Goal: Transaction & Acquisition: Obtain resource

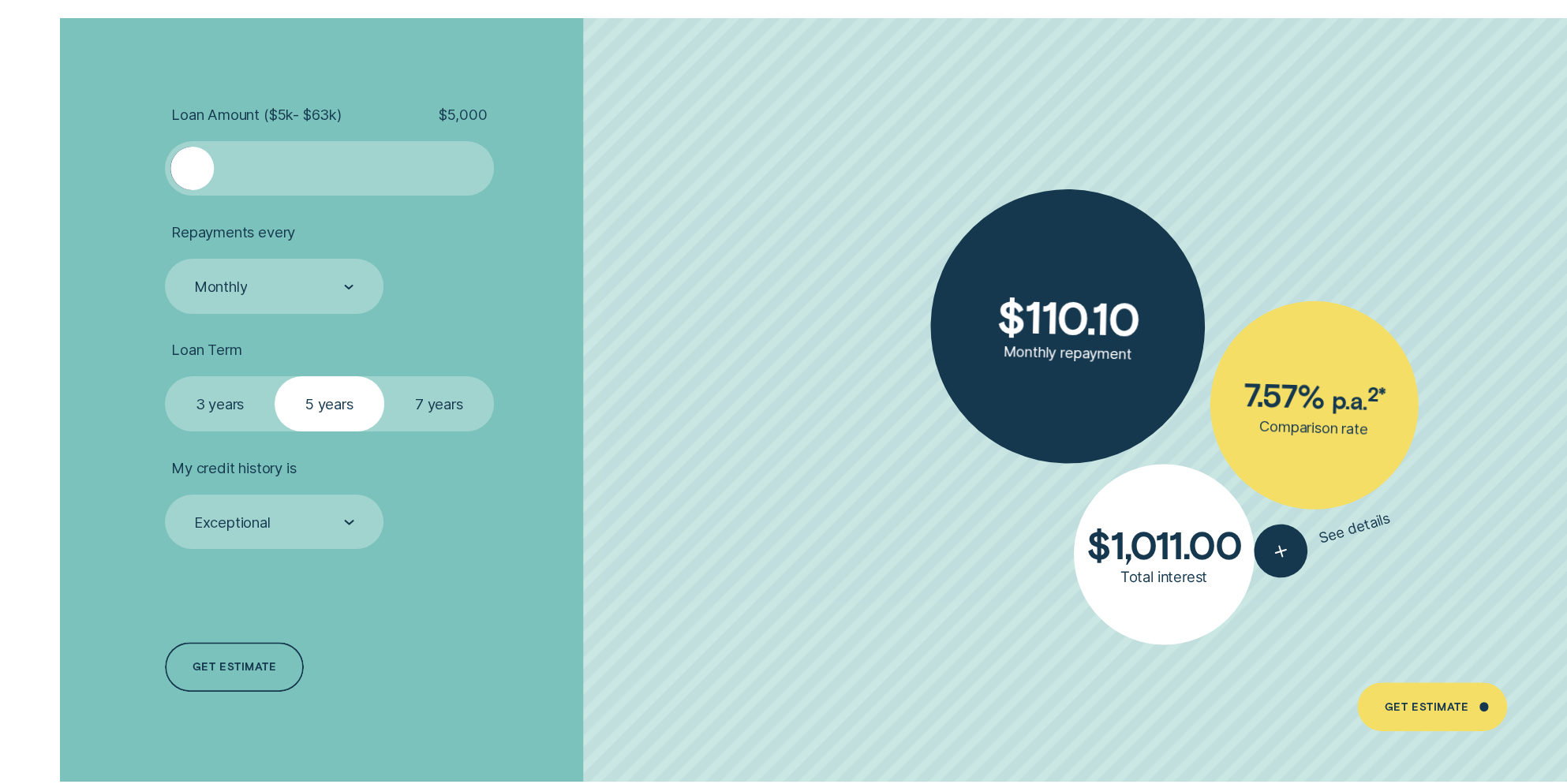
scroll to position [3786, 0]
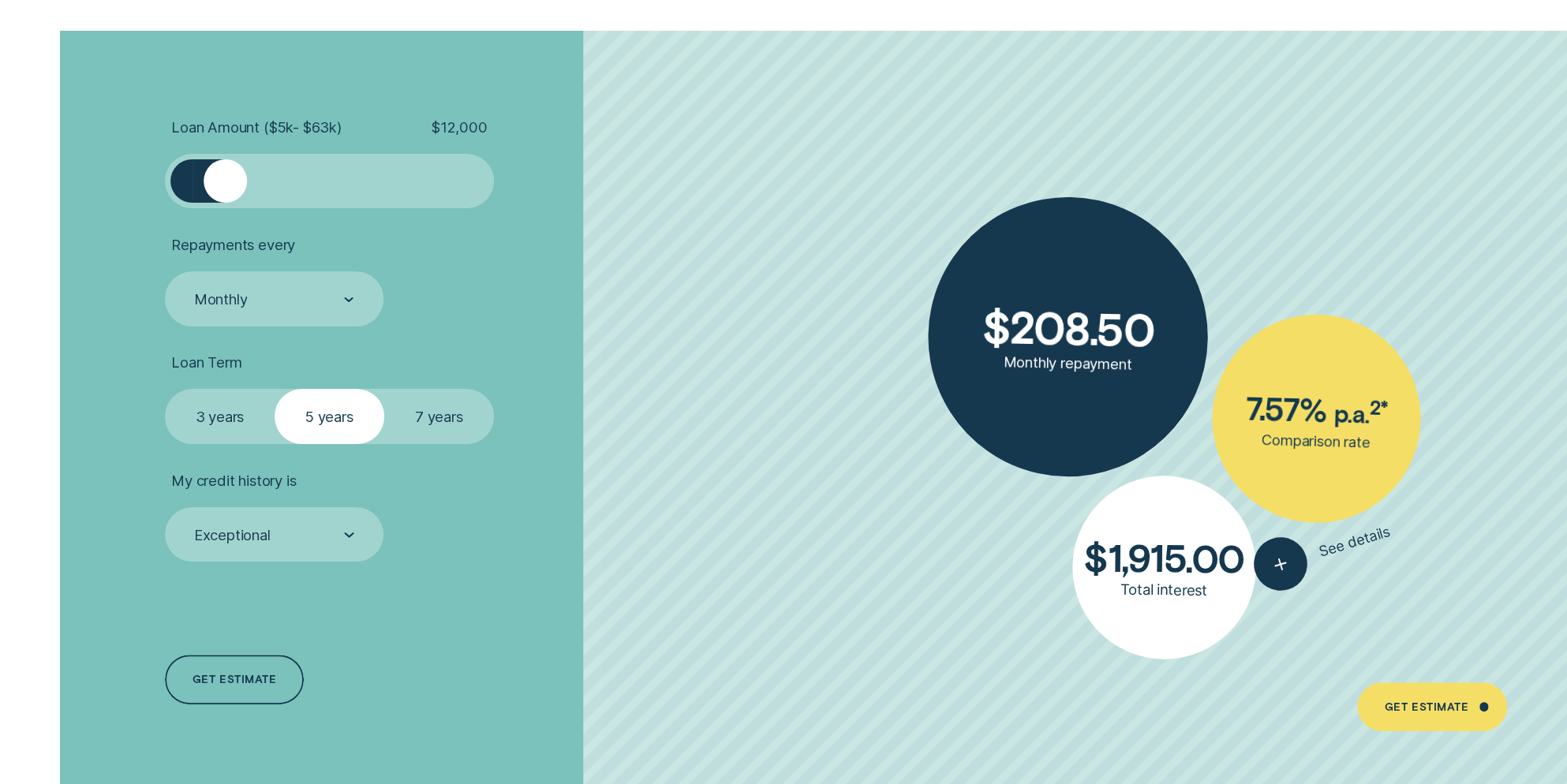
drag, startPoint x: 188, startPoint y: 190, endPoint x: 227, endPoint y: 197, distance: 39.6
click at [227, 197] on div at bounding box center [226, 181] width 44 height 44
drag, startPoint x: 227, startPoint y: 197, endPoint x: 215, endPoint y: 197, distance: 12.0
click at [215, 197] on div at bounding box center [216, 181] width 44 height 44
click at [422, 417] on label "7 years" at bounding box center [438, 416] width 110 height 55
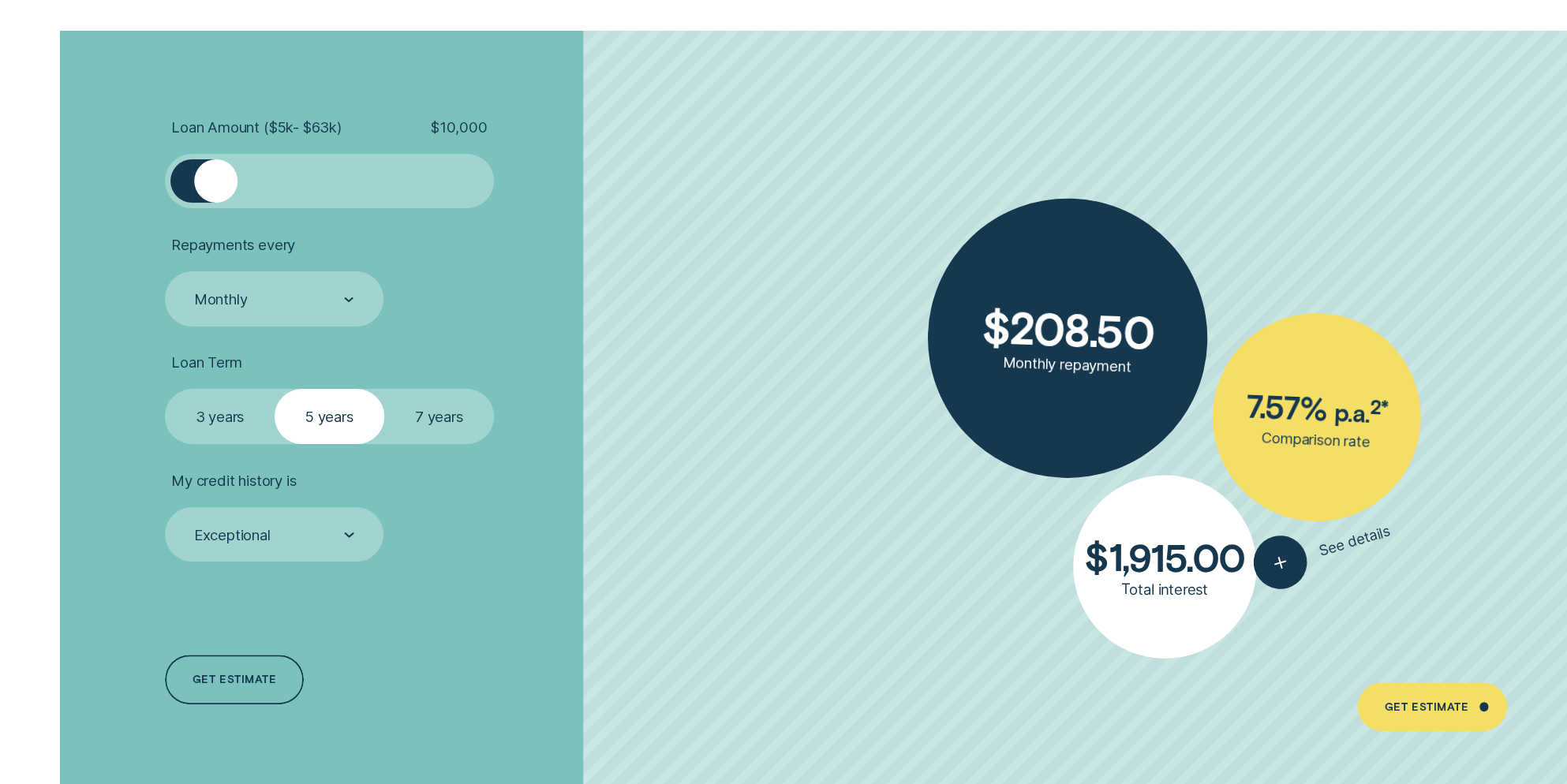
click at [384, 389] on input "7 years" at bounding box center [384, 389] width 0 height 0
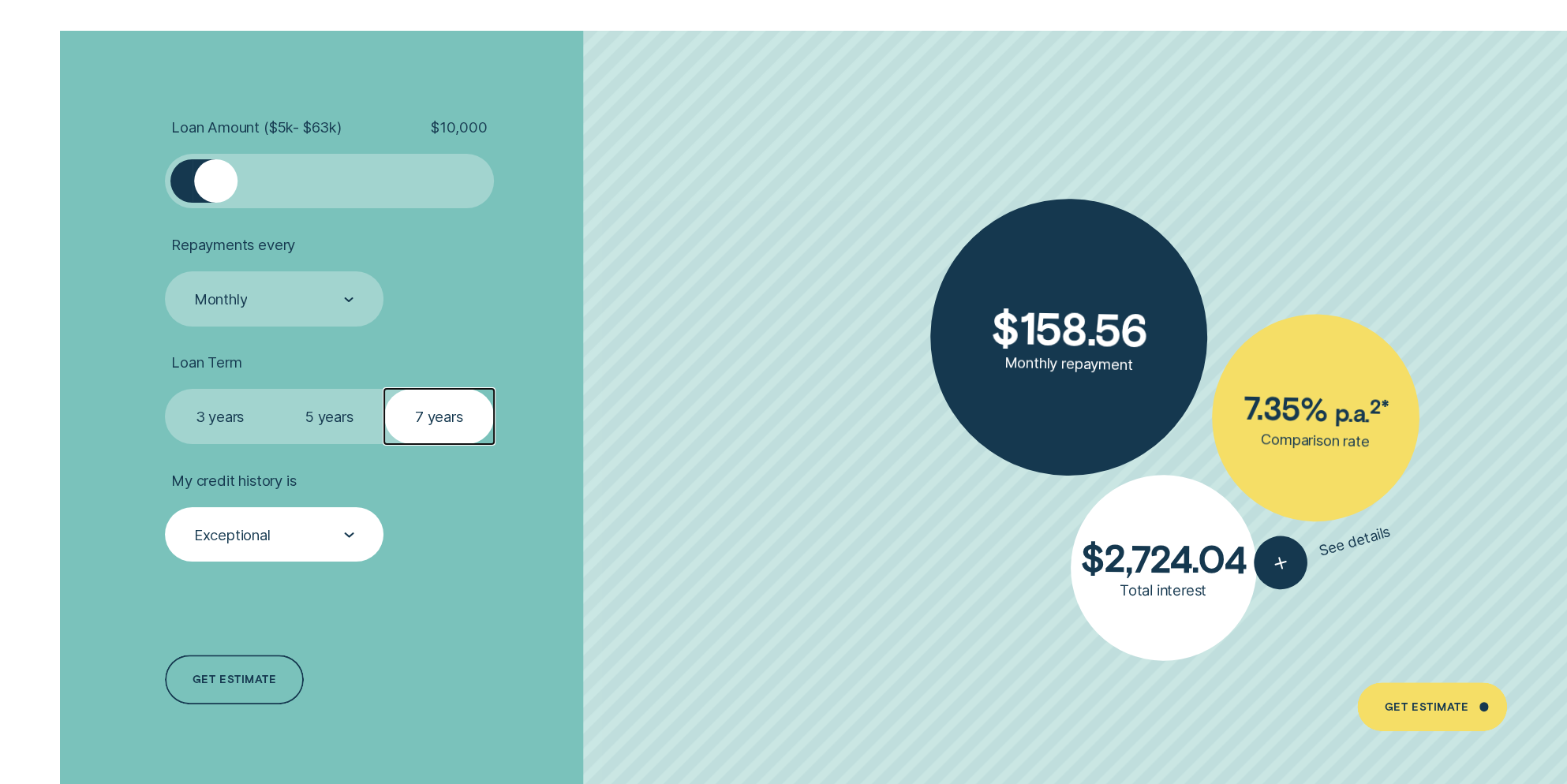
click at [308, 545] on div "Exceptional" at bounding box center [274, 534] width 218 height 55
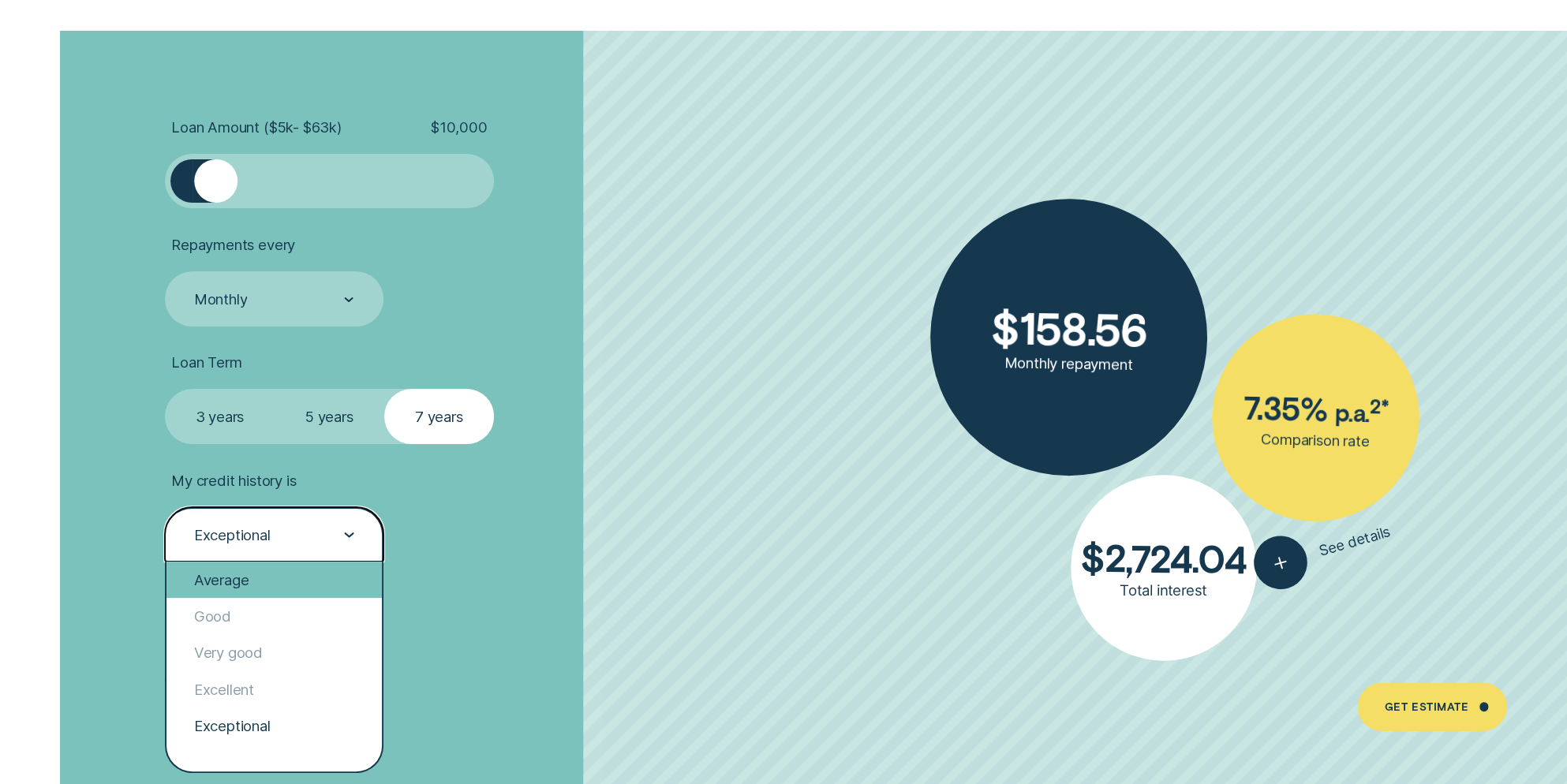
click at [215, 583] on div "Average" at bounding box center [274, 579] width 216 height 36
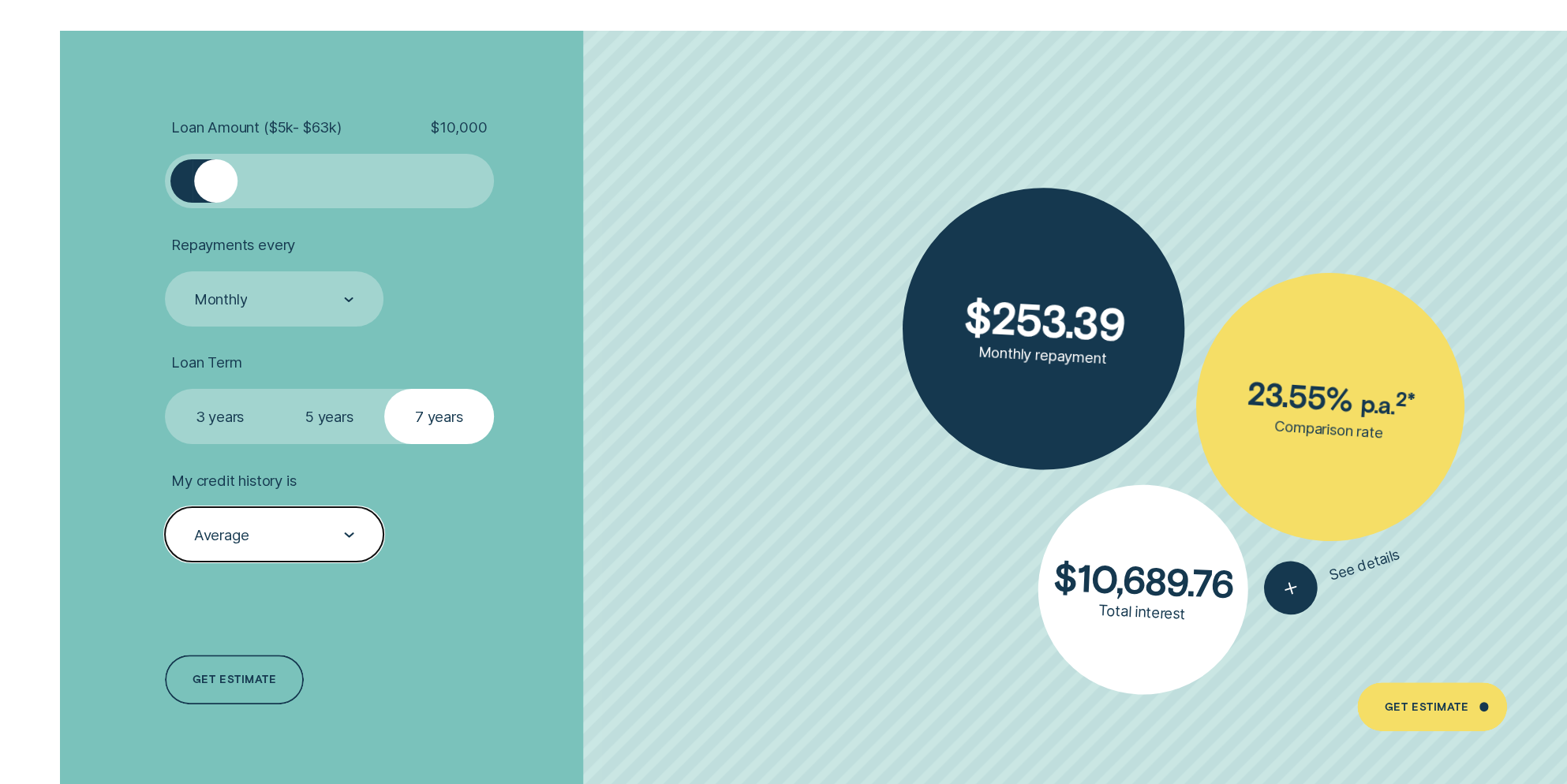
click at [237, 553] on div "Average" at bounding box center [274, 534] width 218 height 55
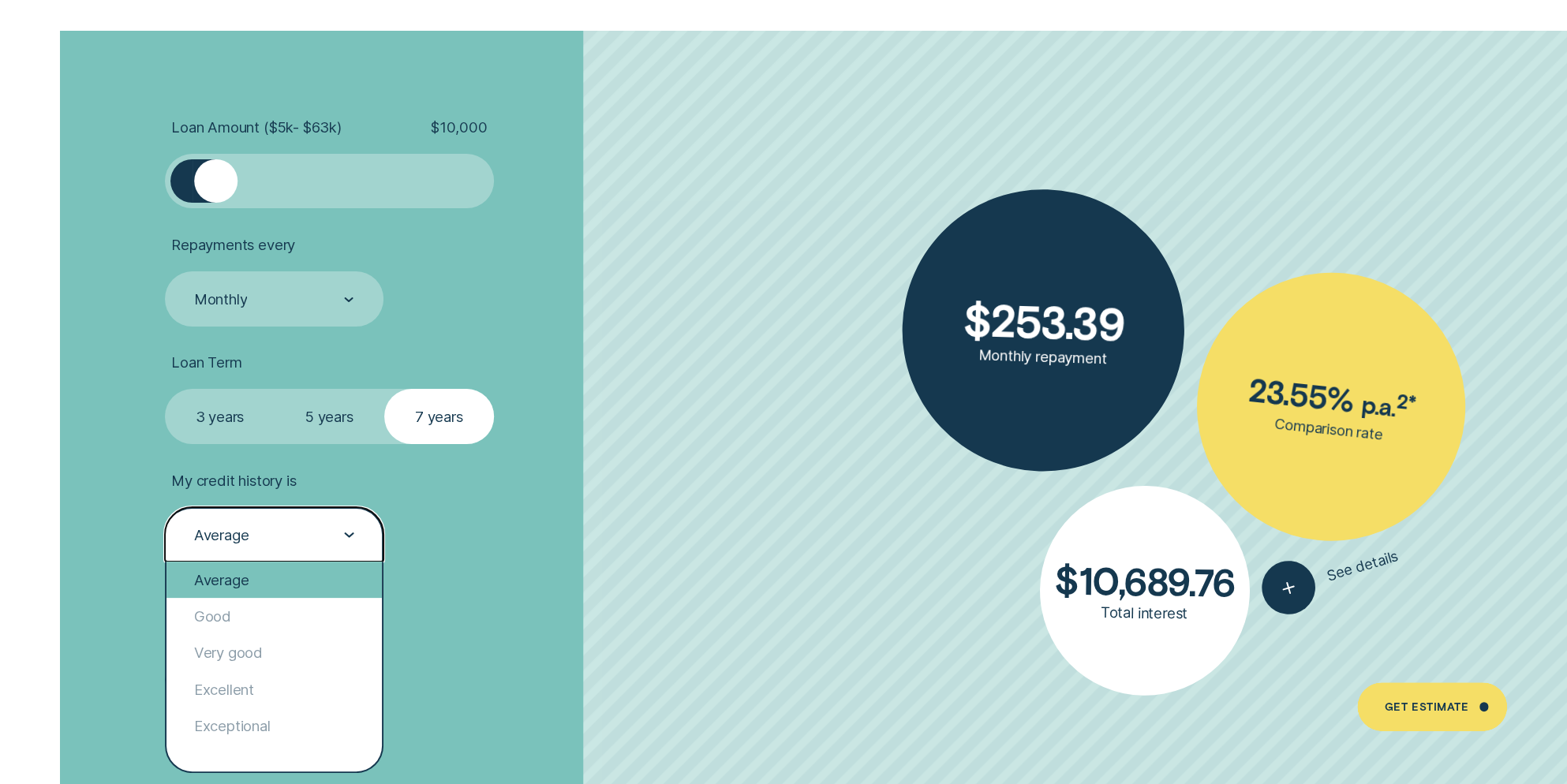
click at [256, 582] on div "Average" at bounding box center [274, 579] width 216 height 36
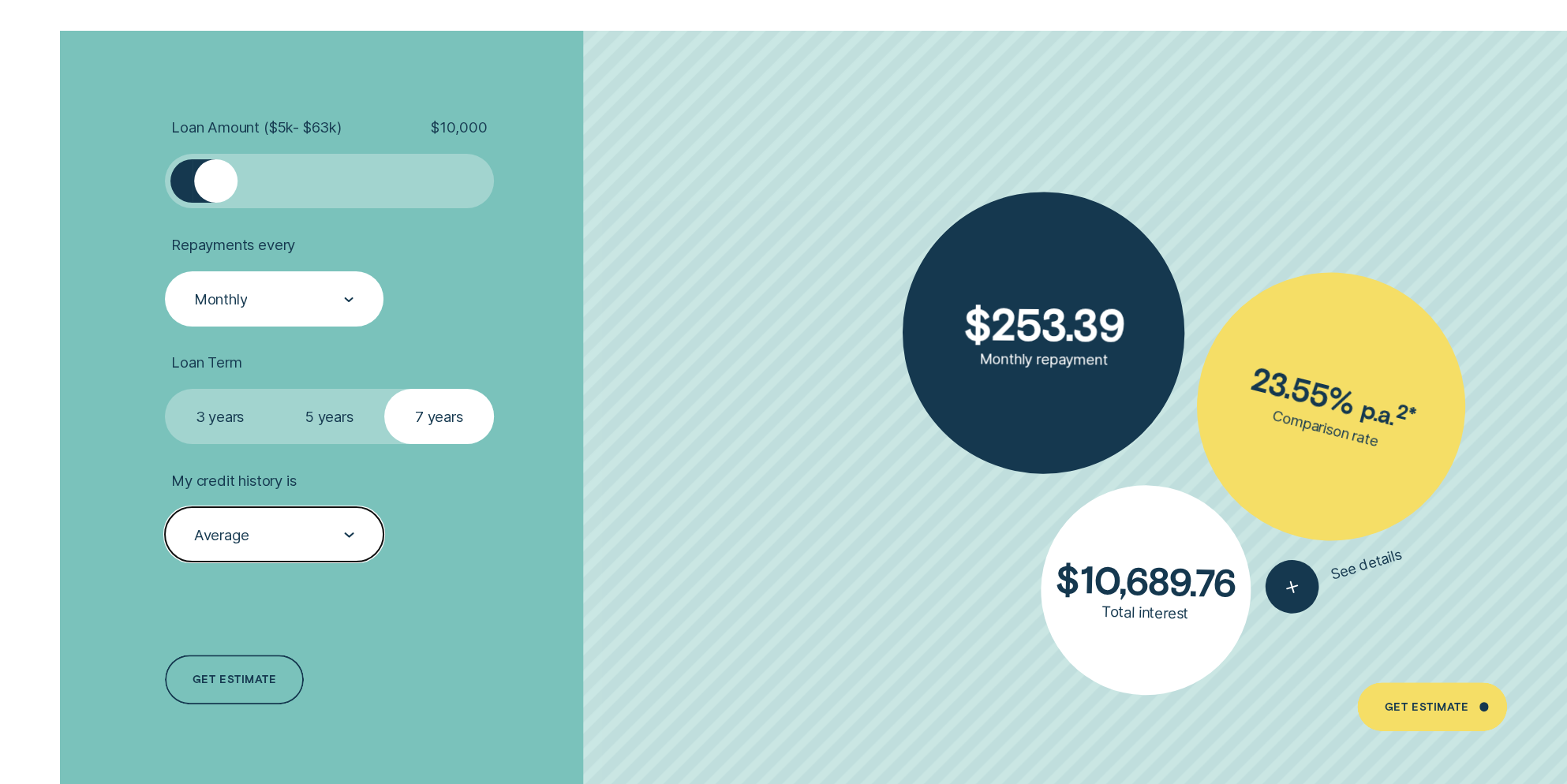
click at [278, 300] on div "Monthly" at bounding box center [273, 300] width 162 height 20
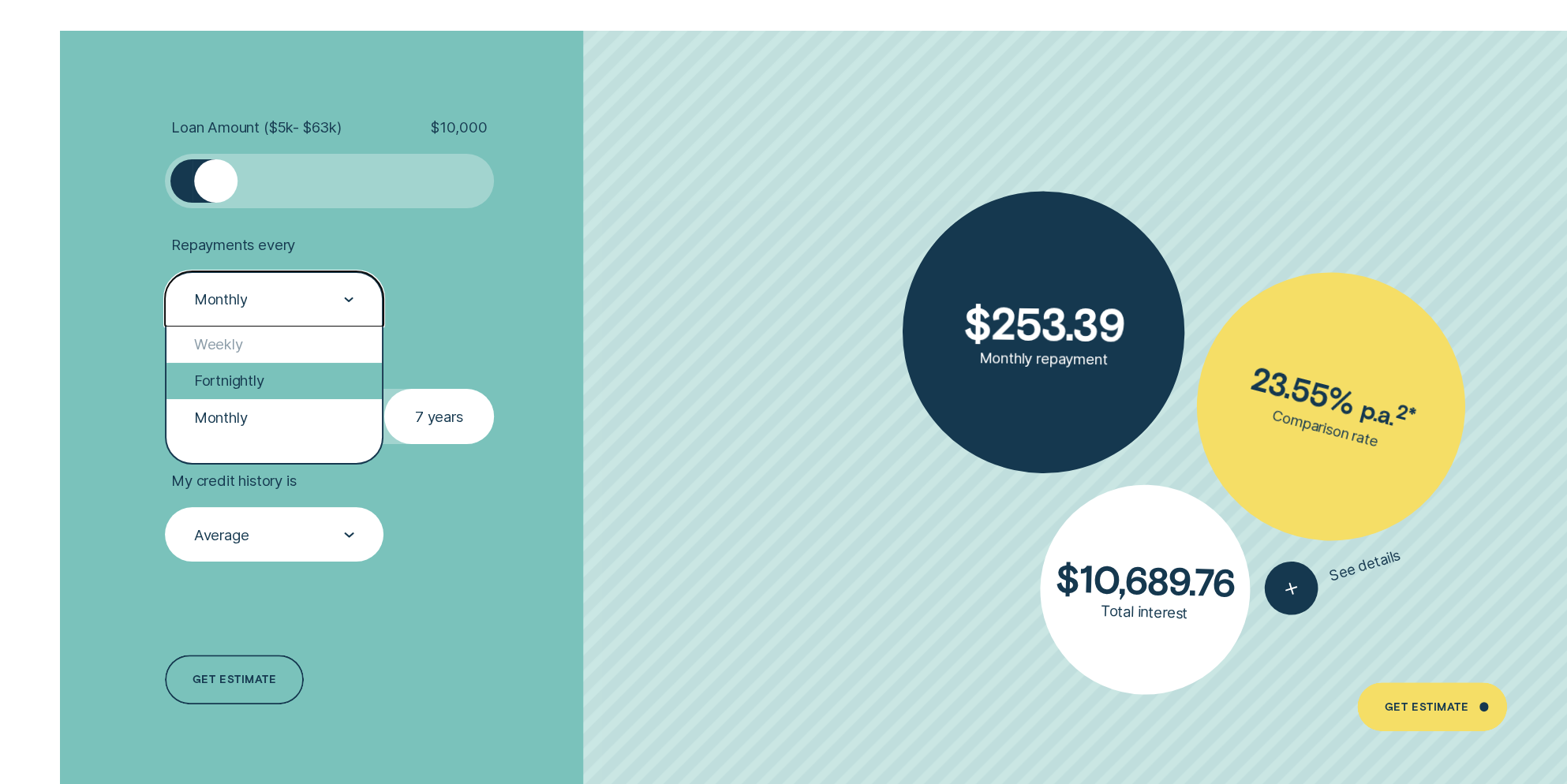
click at [245, 386] on div "Fortnightly" at bounding box center [274, 380] width 216 height 36
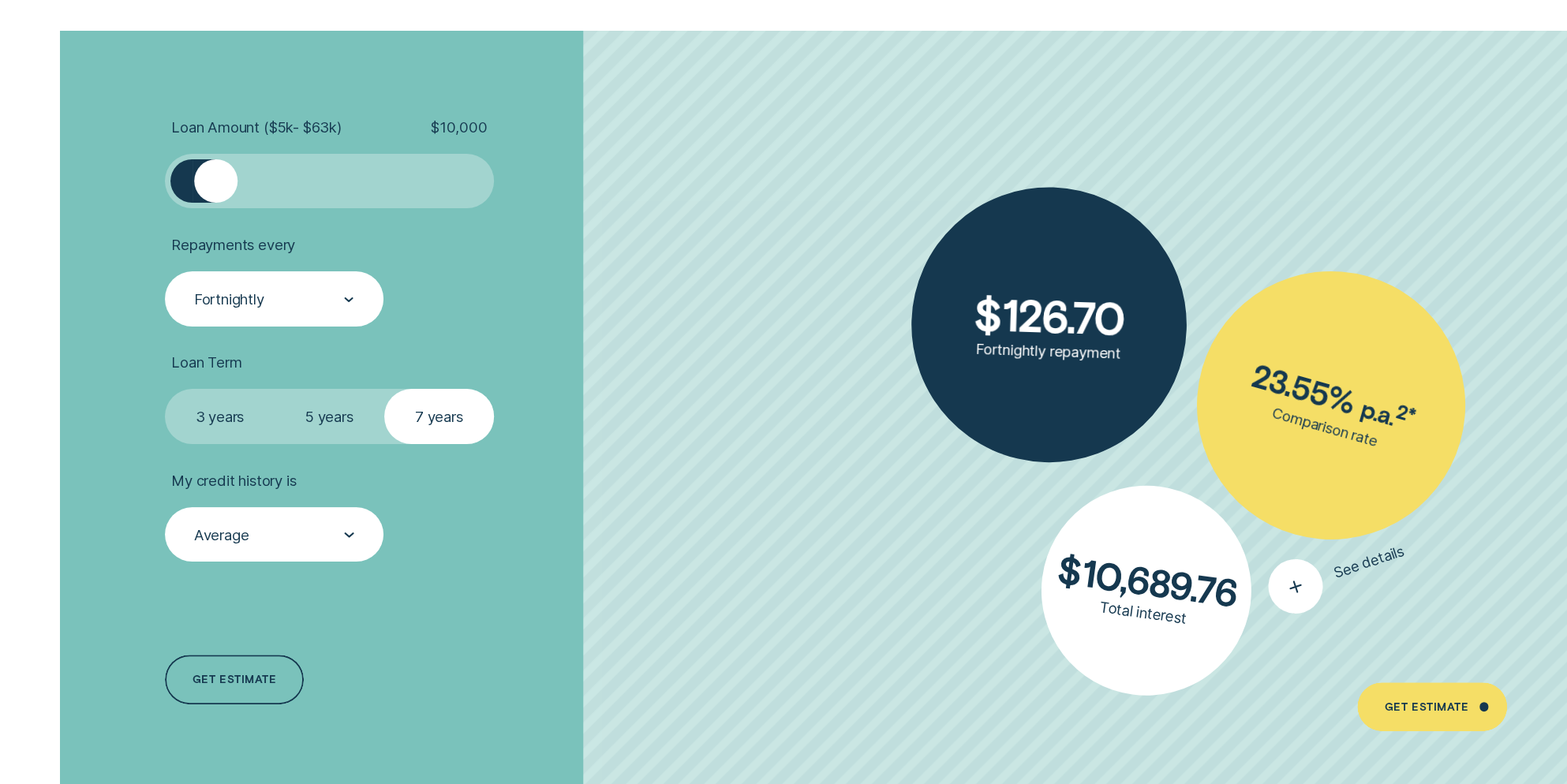
click at [1298, 577] on icon "button" at bounding box center [1296, 586] width 33 height 31
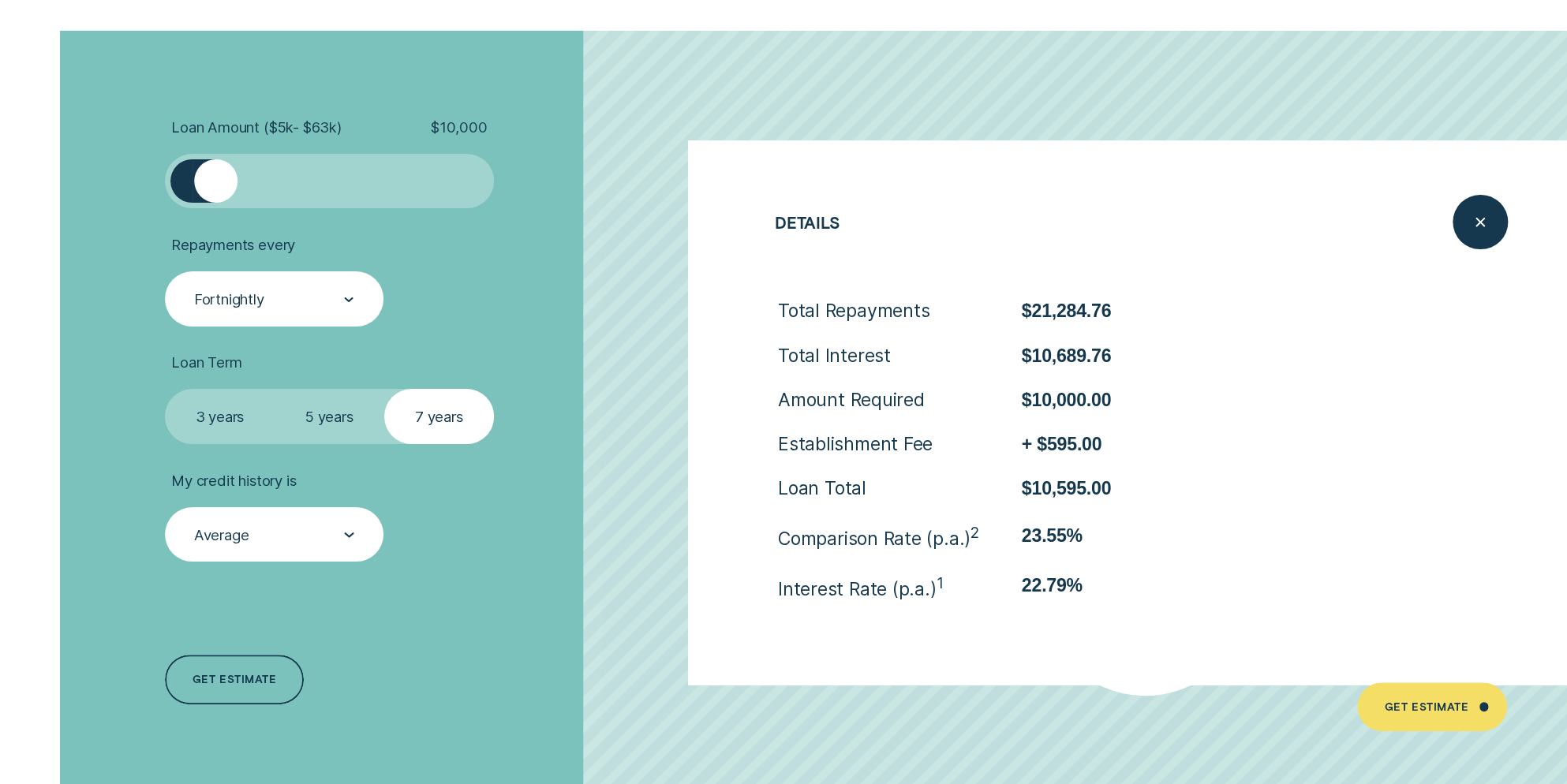
click at [523, 593] on div "Loan Amount ( $5k - $63k ) $ 10,000 Repayments every Fortnightly Loan Term Sele…" at bounding box center [417, 412] width 524 height 764
click at [1483, 213] on icon "Close loan details" at bounding box center [1480, 222] width 28 height 24
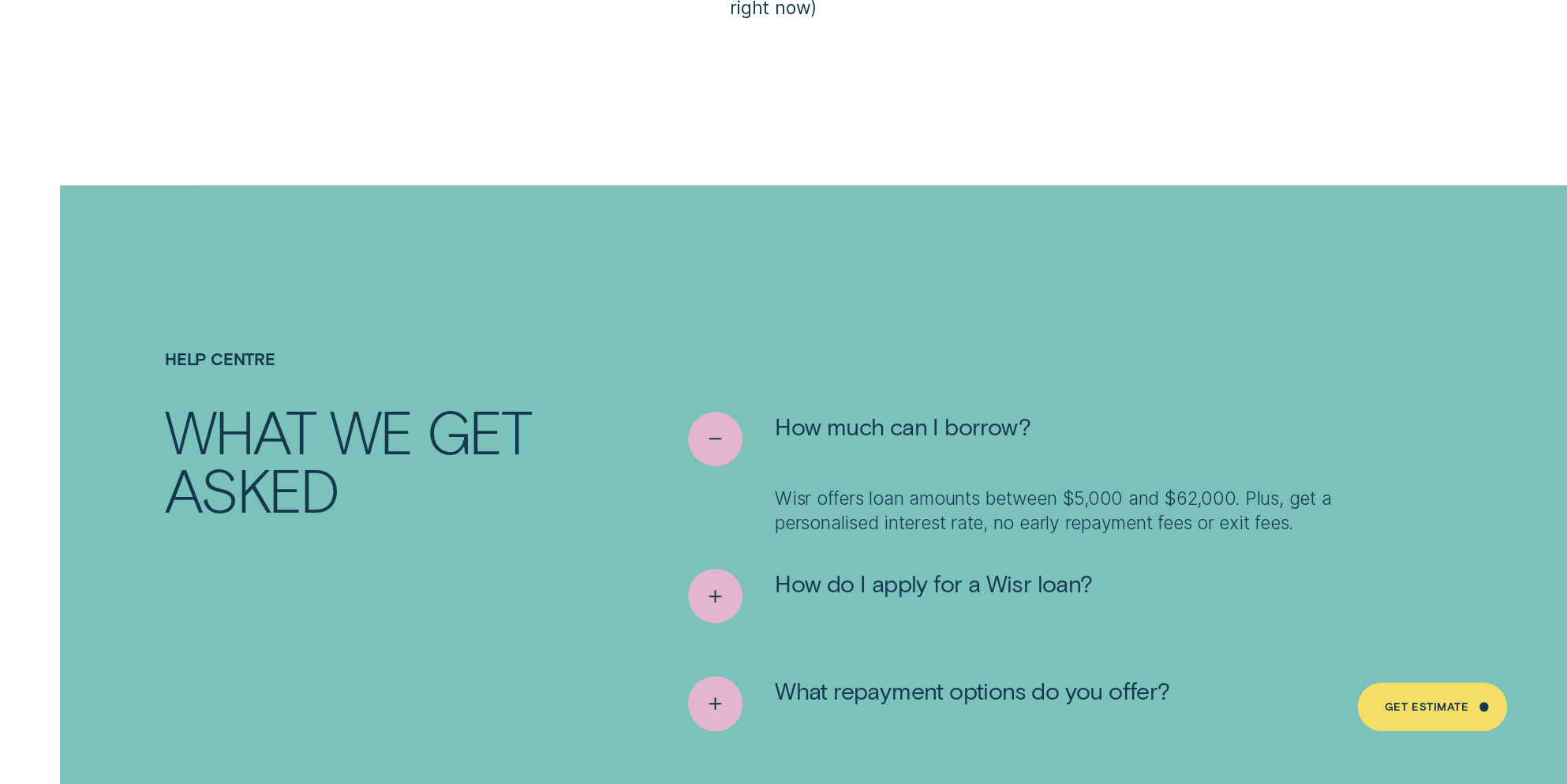
scroll to position [8124, 0]
